Goal: Information Seeking & Learning: Check status

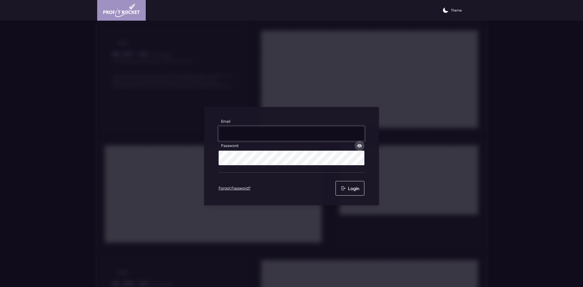
type input "[EMAIL_ADDRESS][DOMAIN_NAME]"
click at [357, 143] on icon at bounding box center [359, 145] width 5 height 5
click at [355, 186] on button "Login" at bounding box center [350, 188] width 29 height 15
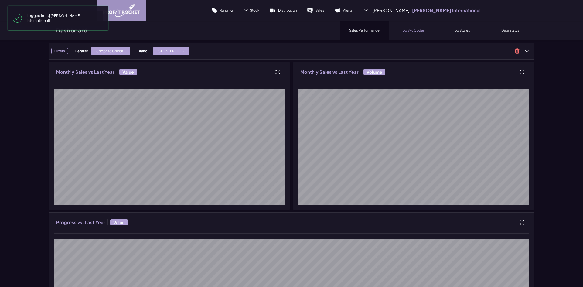
click at [405, 29] on p "Top Sku Codes" at bounding box center [413, 30] width 24 height 5
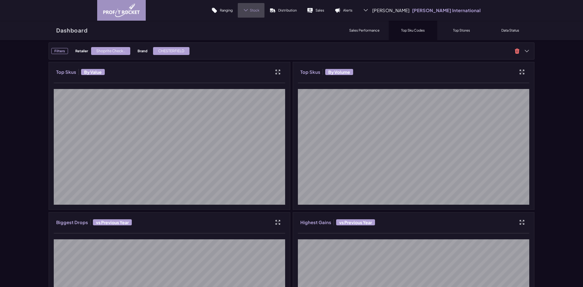
click at [264, 15] on div "Stock" at bounding box center [251, 10] width 27 height 15
click at [262, 28] on link "Trend" at bounding box center [245, 27] width 34 height 15
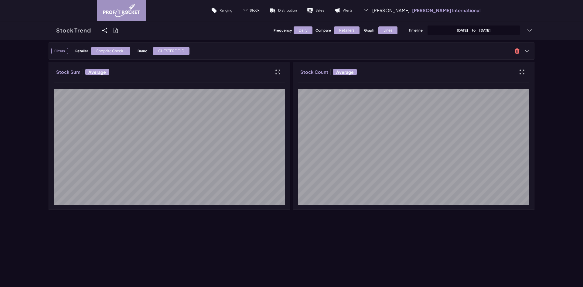
click at [392, 32] on div "Lines" at bounding box center [387, 30] width 19 height 8
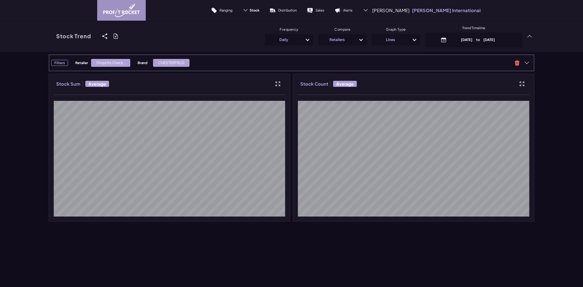
click at [231, 70] on div "Filters Retailer Shoprite Check.. Brand CHESTERFIELD" at bounding box center [292, 62] width 486 height 17
click at [216, 66] on div "Retailer Shoprite Check.. Brand CHESTERFIELD" at bounding box center [292, 62] width 435 height 9
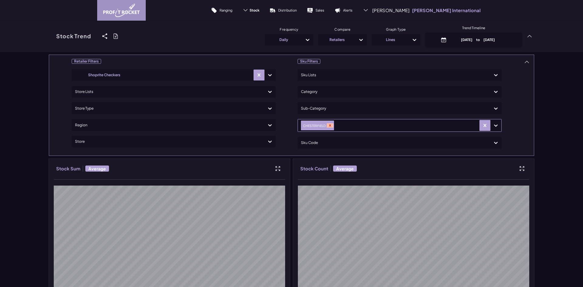
click at [329, 125] on icon "Remove CHESTERFIELD" at bounding box center [330, 125] width 2 height 2
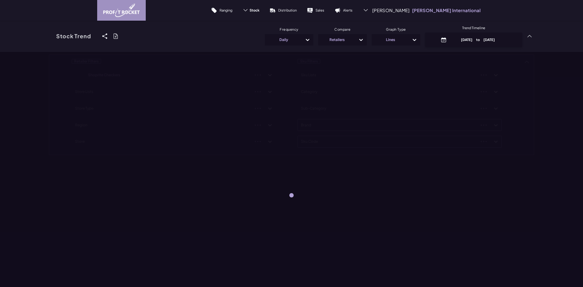
click at [324, 139] on div "Retailer Filters Shoprite Checkers Store Lists Store Type Region Store Sku Filt…" at bounding box center [292, 104] width 486 height 101
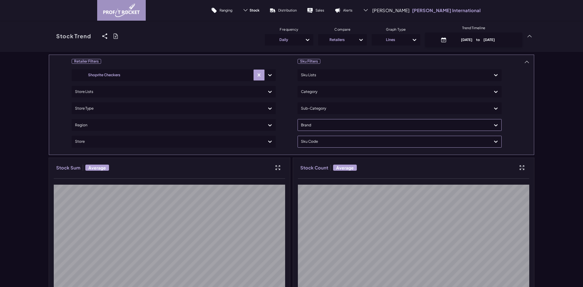
click at [324, 139] on div at bounding box center [394, 141] width 186 height 9
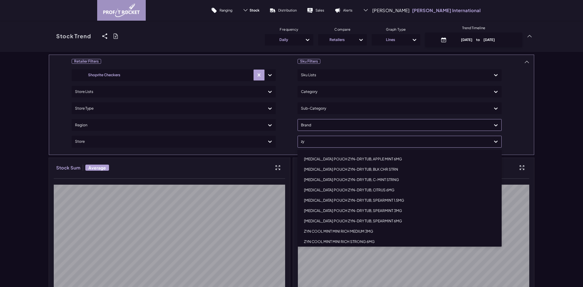
type input "z"
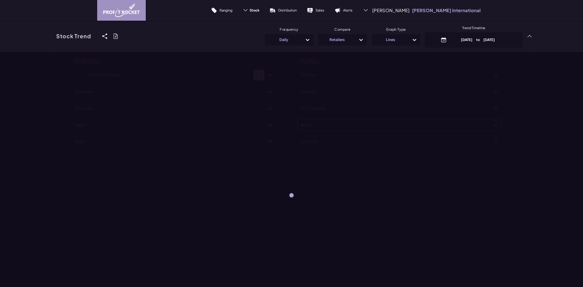
click at [544, 110] on div "Retailer Filters Shoprite Checkers Store Lists Store Type Region Store Sku Filt…" at bounding box center [291, 195] width 583 height 287
